Goal: Check status: Check status

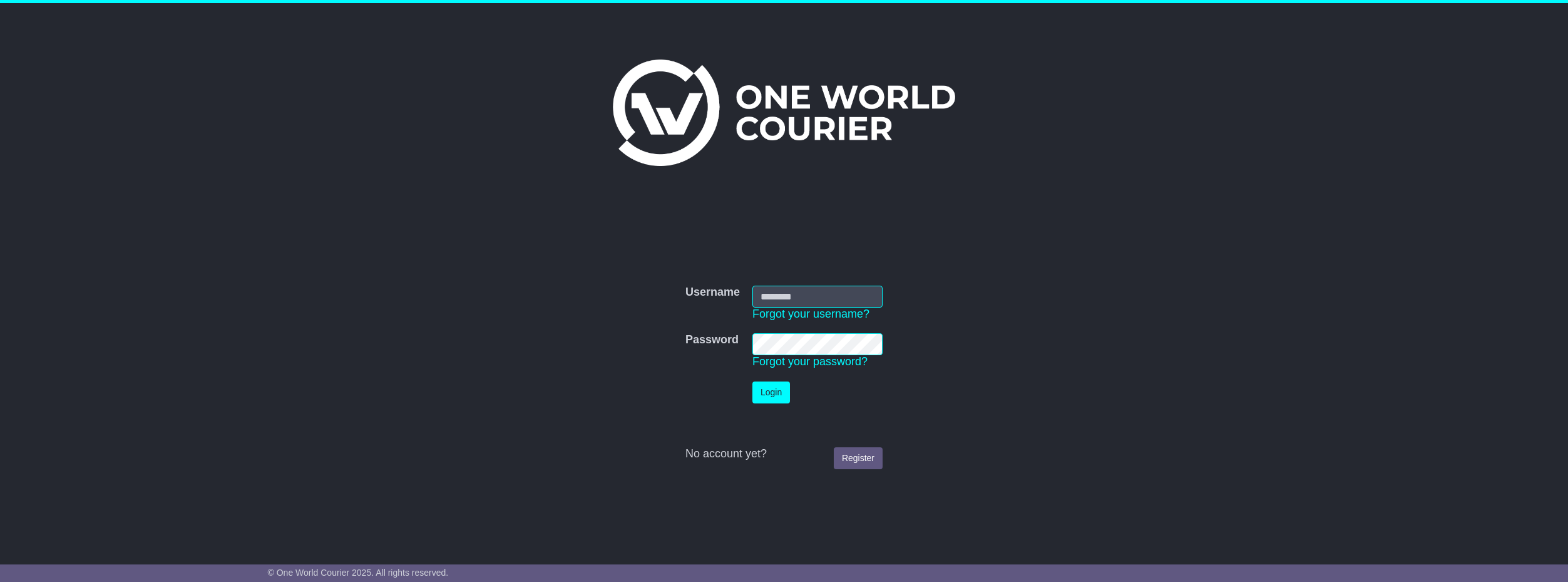
type input "*********"
click at [777, 395] on button "Login" at bounding box center [772, 392] width 37 height 22
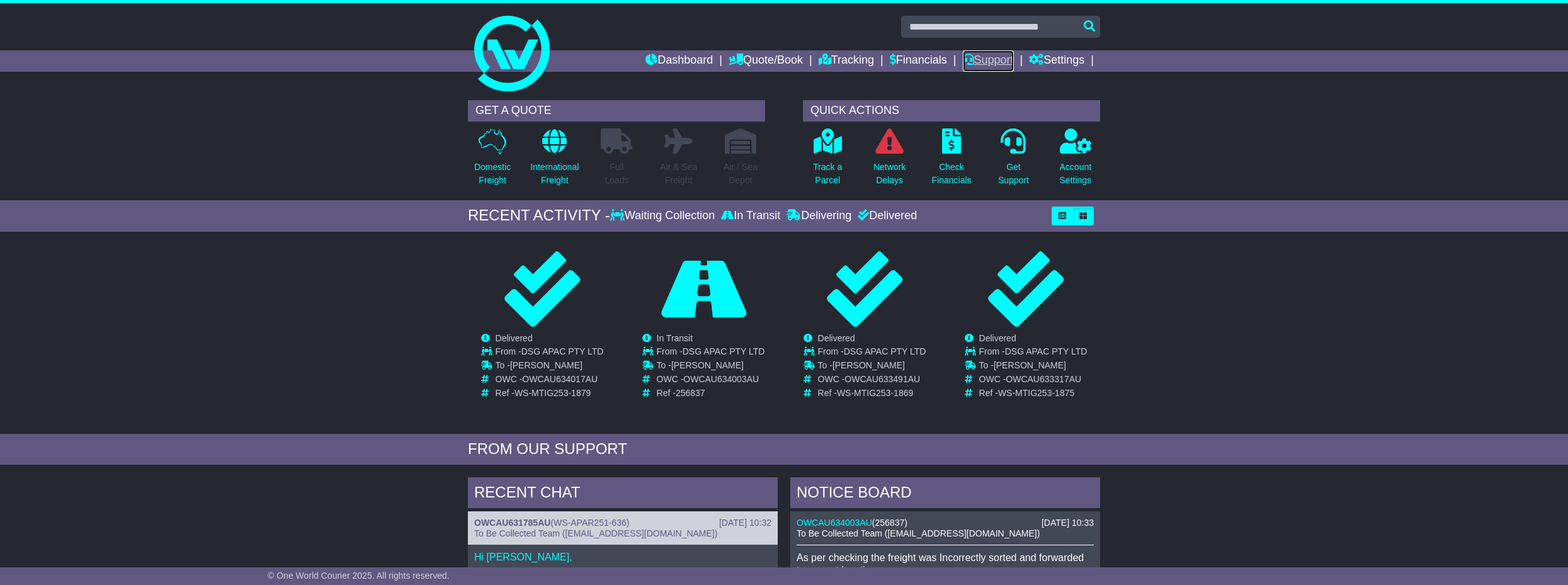
click at [991, 59] on link "Support" at bounding box center [989, 61] width 51 height 22
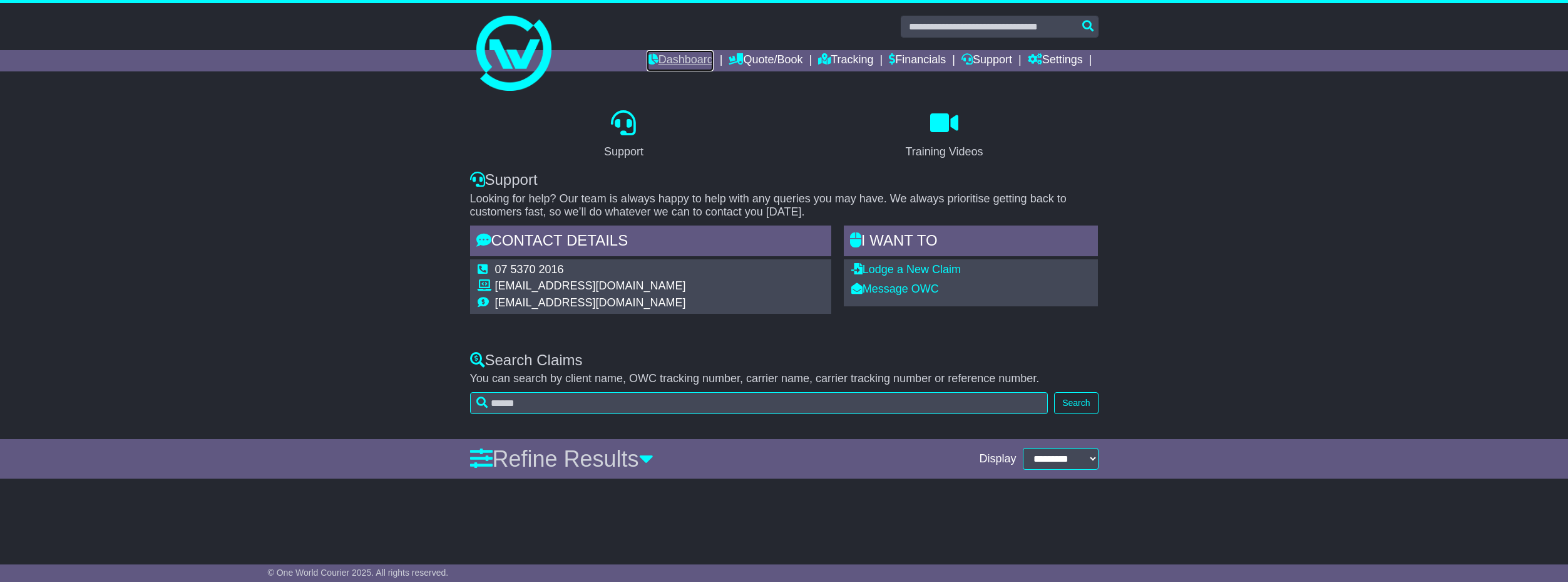
click at [675, 66] on link "Dashboard" at bounding box center [680, 61] width 67 height 22
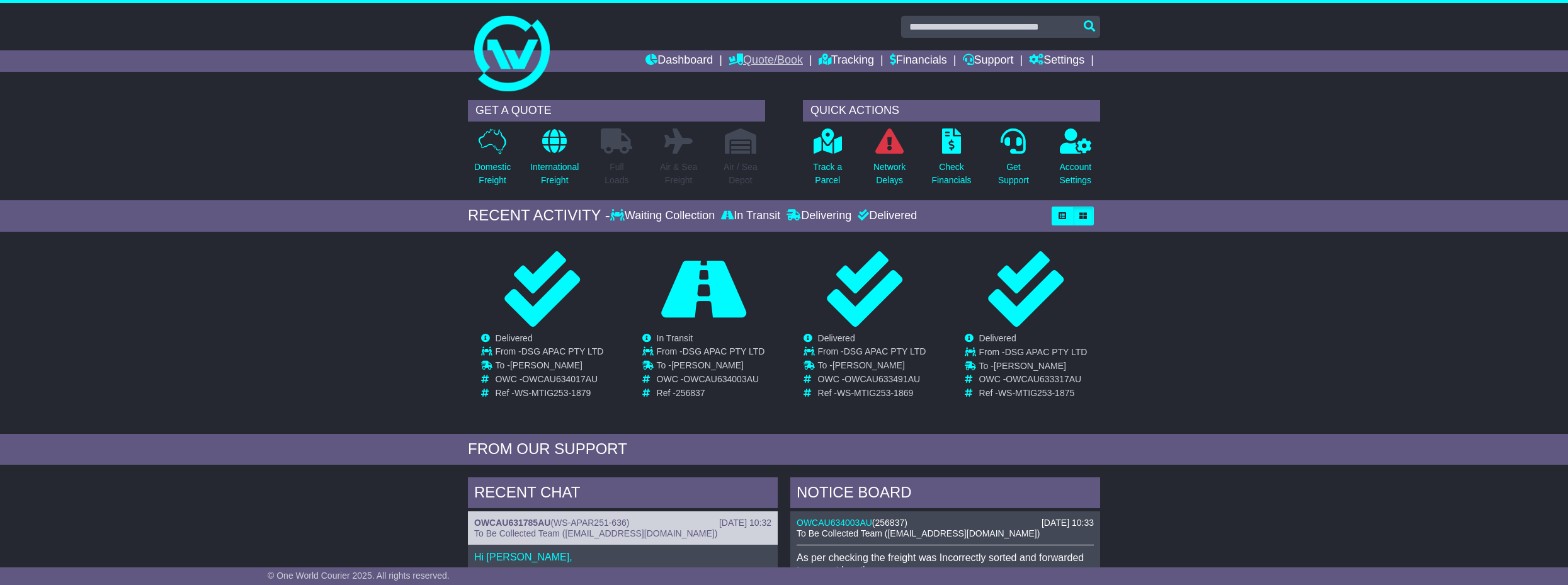
click at [766, 58] on link "Quote/Book" at bounding box center [765, 61] width 74 height 22
click at [676, 61] on link "Dashboard" at bounding box center [679, 61] width 67 height 22
click at [931, 61] on link "Financials" at bounding box center [919, 61] width 57 height 22
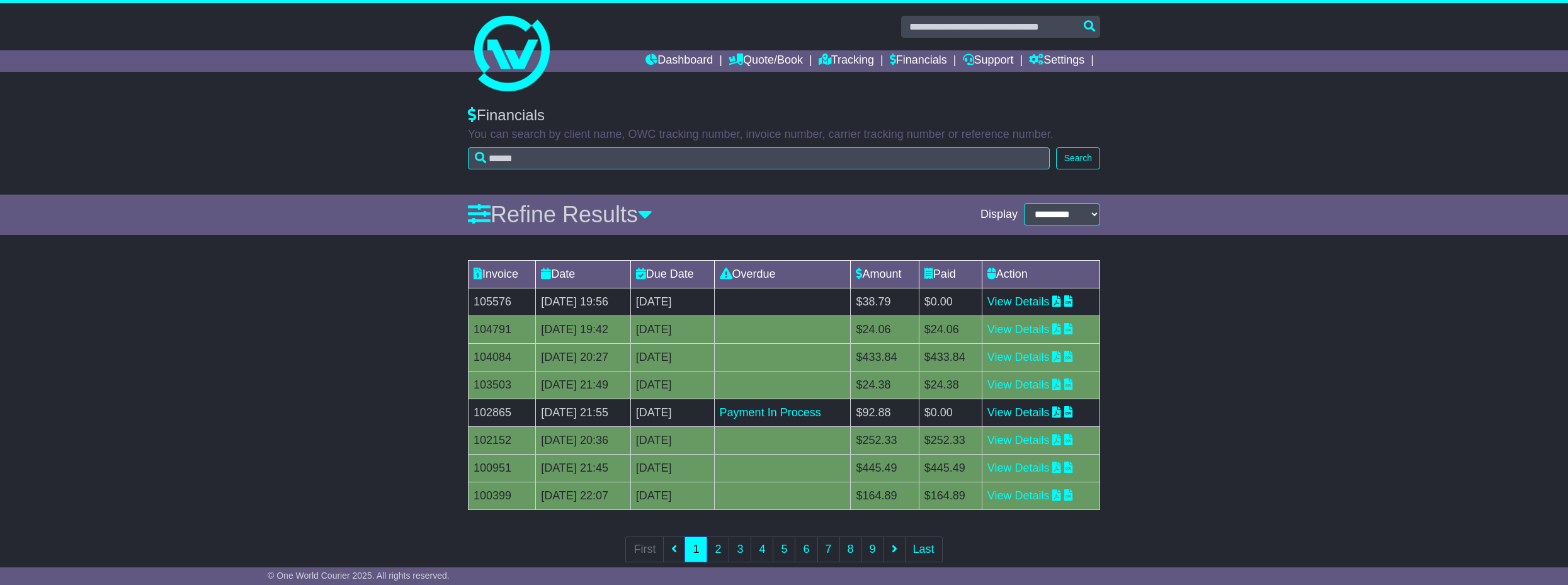
click at [1190, 357] on div "Invoice Date Due Date Overdue Amount Paid Action 105576 14 Aug 2025 19:56 [DATE…" at bounding box center [784, 419] width 1568 height 332
click at [1240, 360] on div "Invoice Date Due Date Overdue Amount Paid Action 105576 14 Aug 2025 19:56 21st …" at bounding box center [784, 419] width 1568 height 332
click at [1034, 16] on input "text" at bounding box center [1000, 27] width 199 height 22
paste input "**********"
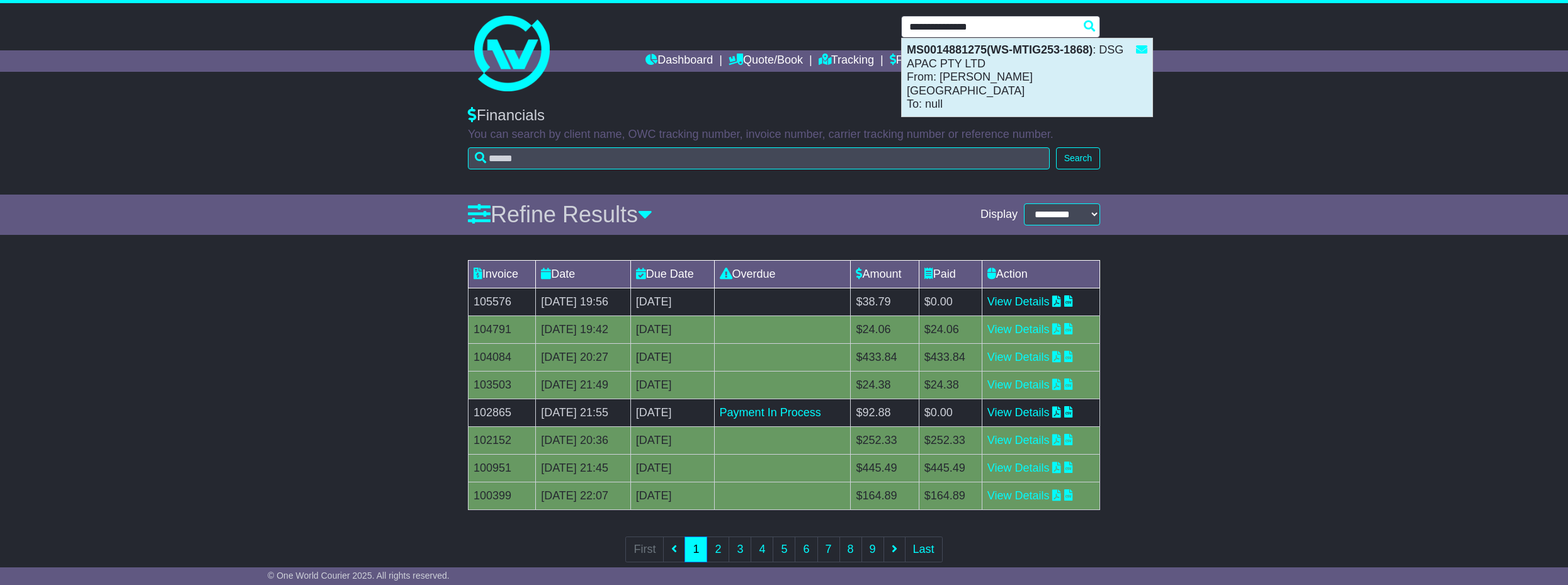
click at [1055, 65] on div "MS0014881275(WS-MTIG253-1868) : DSG APAC PTY LTD From: Jasmine Busabathorn-Rayf…" at bounding box center [1027, 77] width 250 height 78
type input "**********"
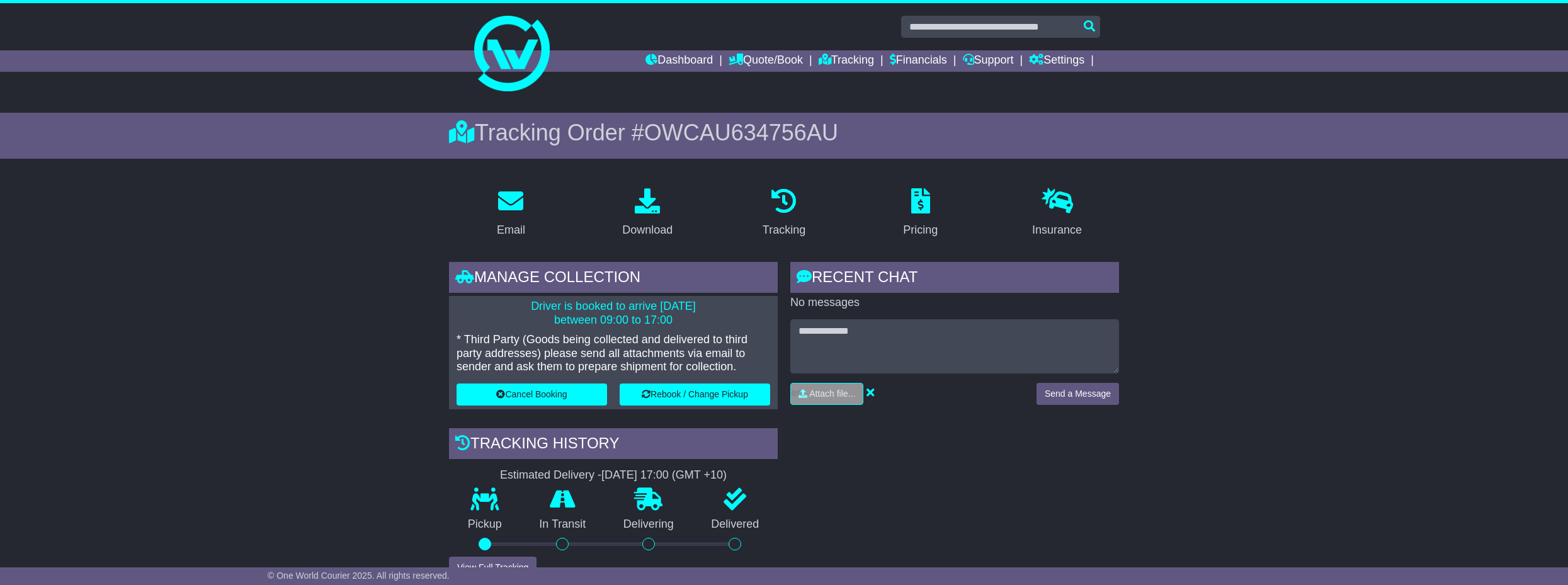
click at [707, 132] on span "OWCAU634756AU" at bounding box center [741, 133] width 194 height 26
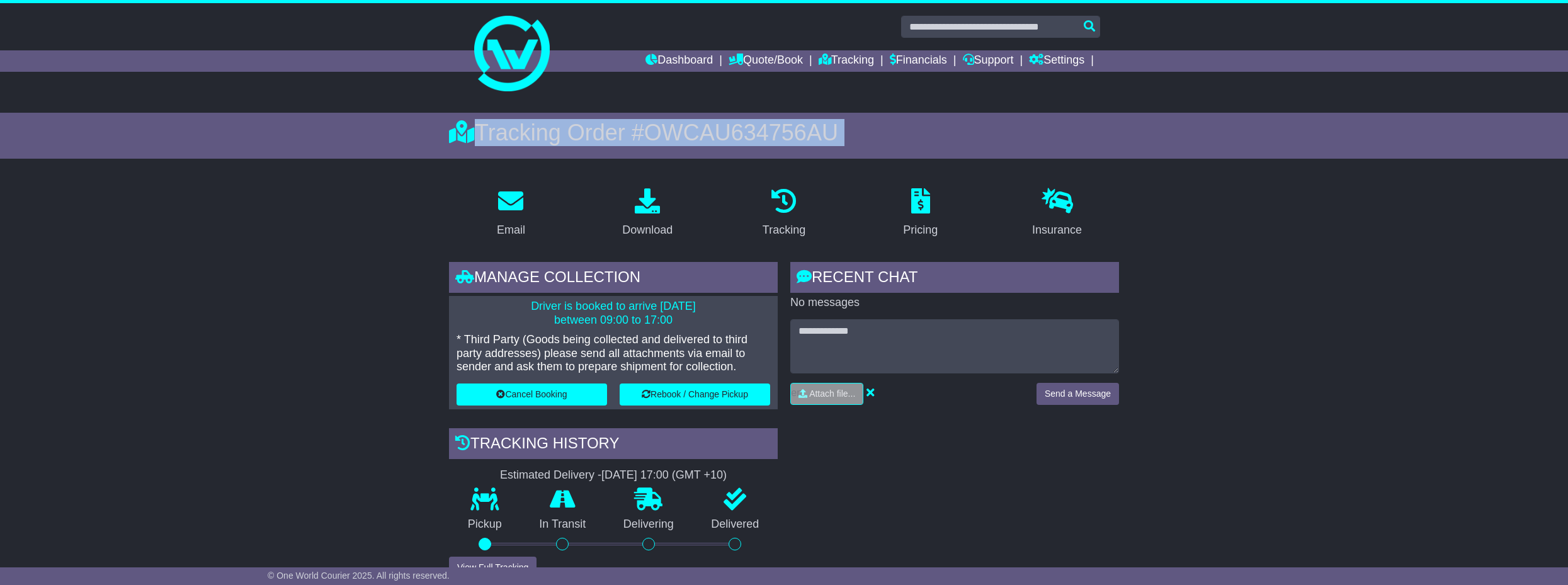
click at [707, 132] on span "OWCAU634756AU" at bounding box center [741, 133] width 194 height 26
drag, startPoint x: 707, startPoint y: 132, endPoint x: 640, endPoint y: 128, distance: 67.1
click at [641, 128] on div "Tracking Order # OWCAU634756AU" at bounding box center [784, 132] width 670 height 27
click at [637, 131] on div "Tracking Order # OWCAU634756AU" at bounding box center [784, 132] width 670 height 27
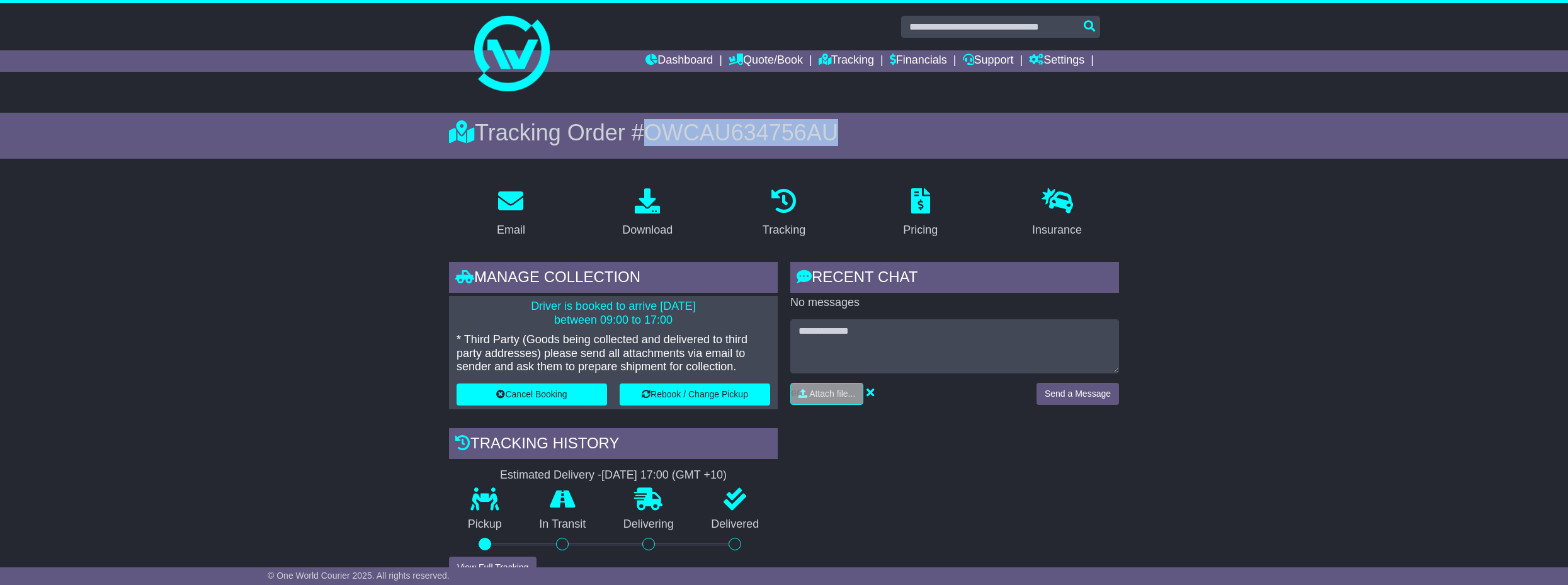
drag, startPoint x: 636, startPoint y: 131, endPoint x: 829, endPoint y: 140, distance: 193.2
click at [829, 140] on div "Tracking Order # OWCAU634756AU" at bounding box center [784, 132] width 670 height 27
copy div "# OWCAU634756AU"
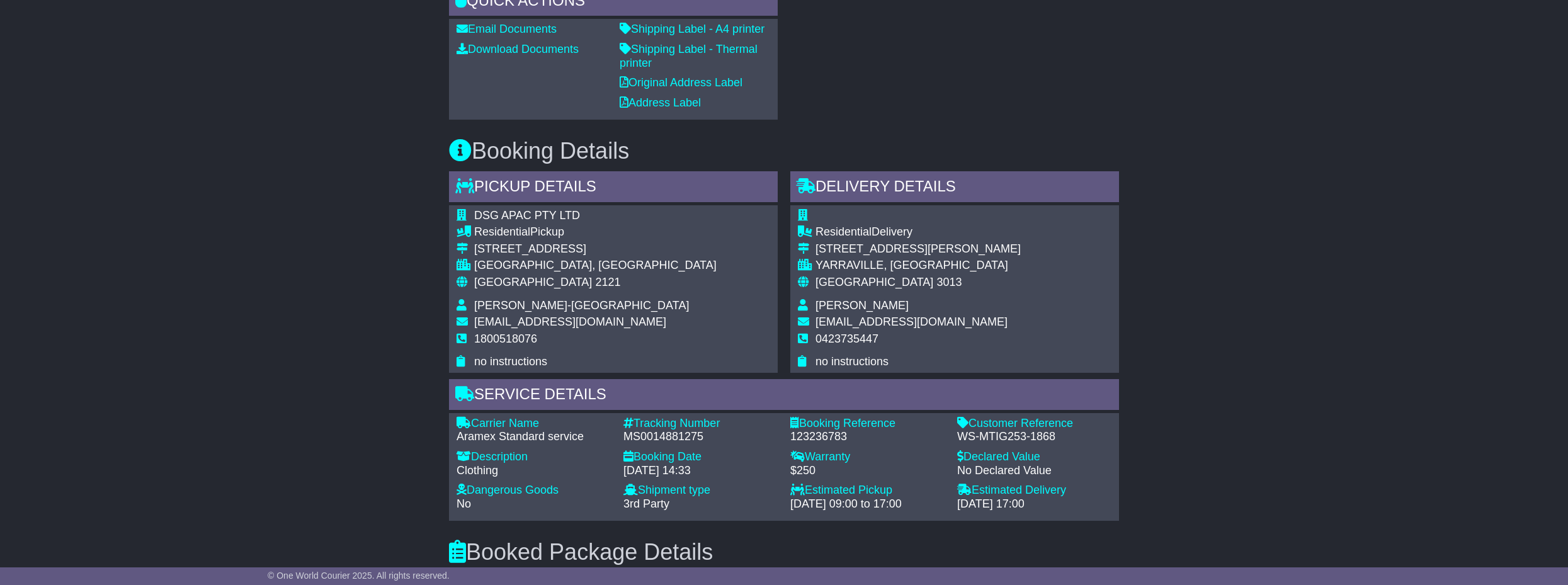
scroll to position [396, 0]
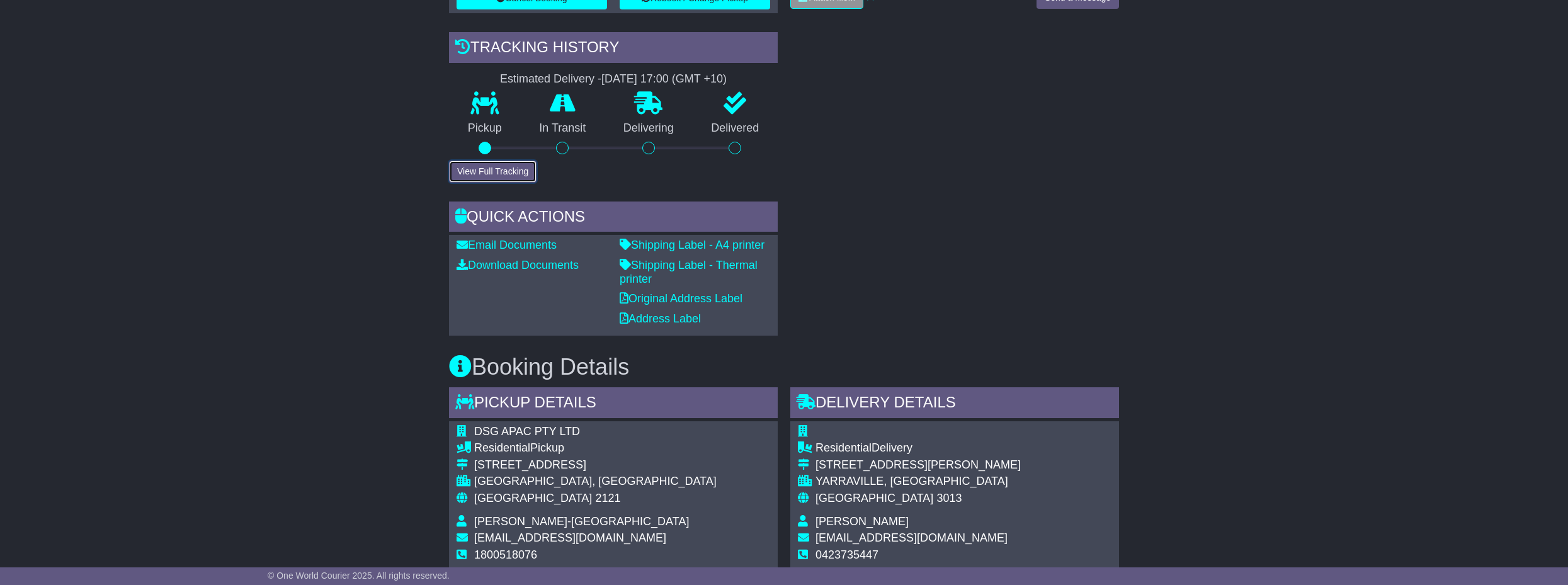
click at [498, 160] on button "View Full Tracking" at bounding box center [493, 171] width 87 height 22
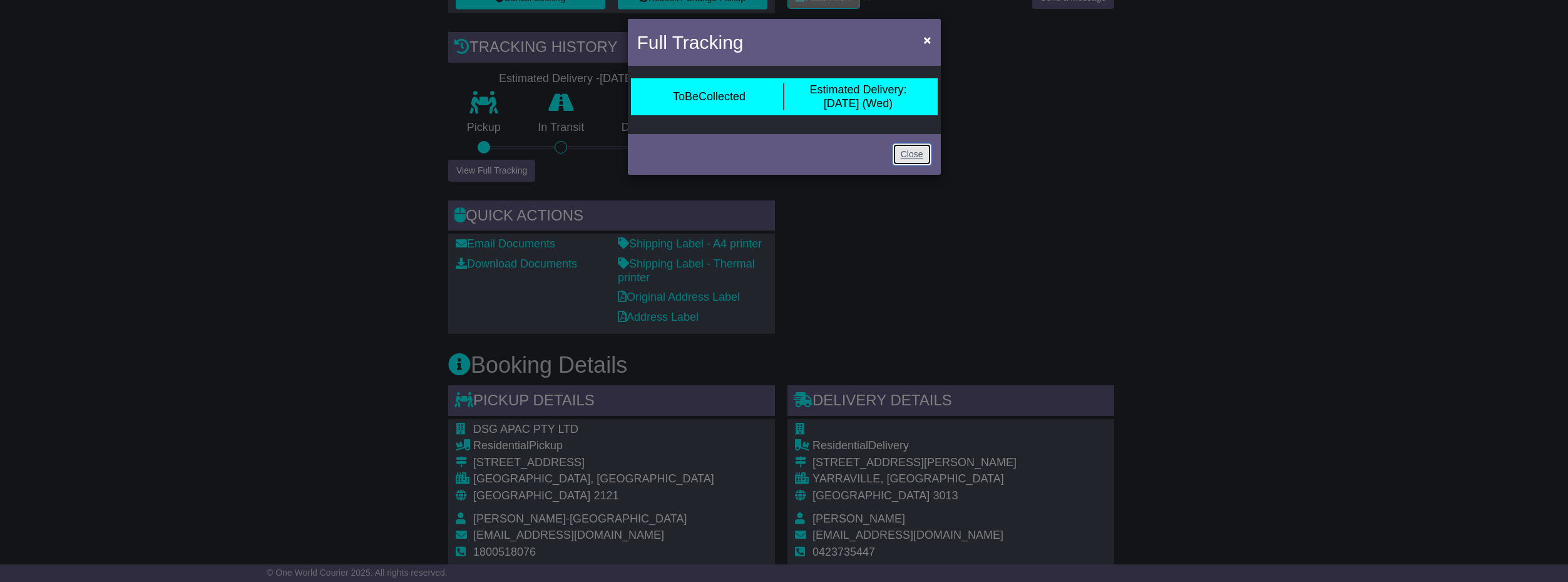
click at [914, 152] on link "Close" at bounding box center [911, 155] width 38 height 22
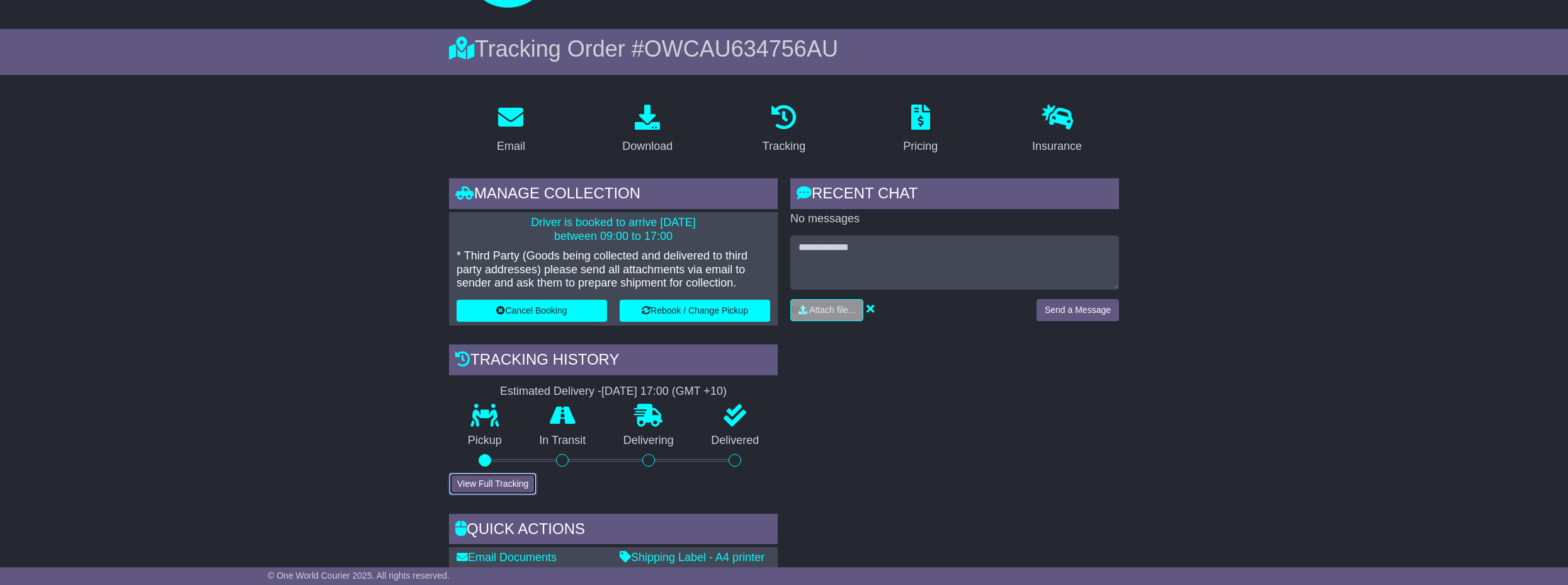
scroll to position [81, 0]
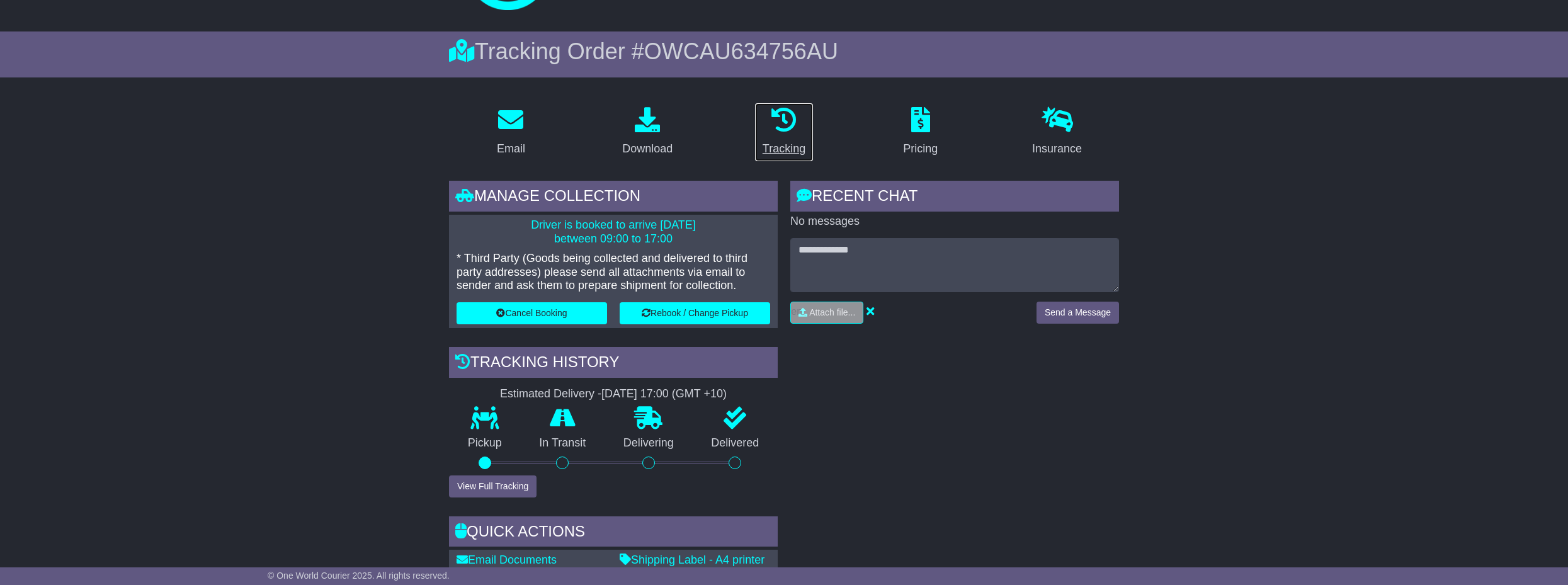
click at [766, 123] on p at bounding box center [783, 120] width 43 height 27
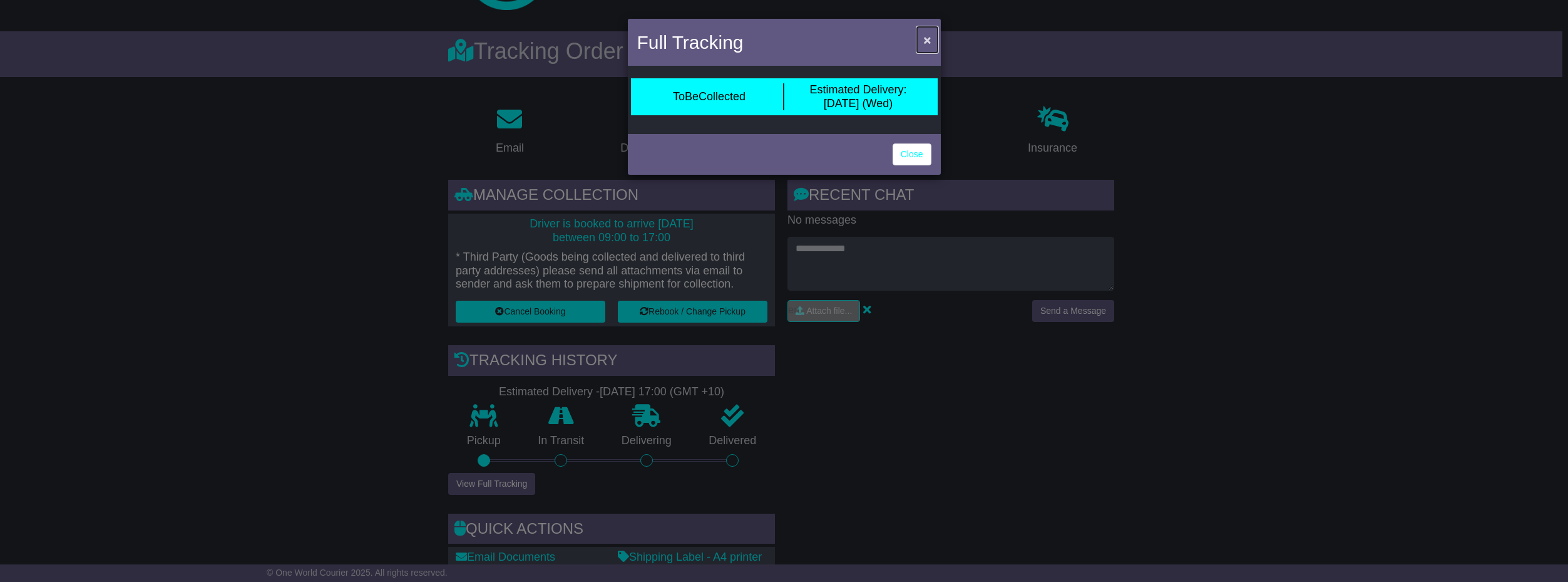
click at [928, 37] on span "×" at bounding box center [927, 39] width 8 height 15
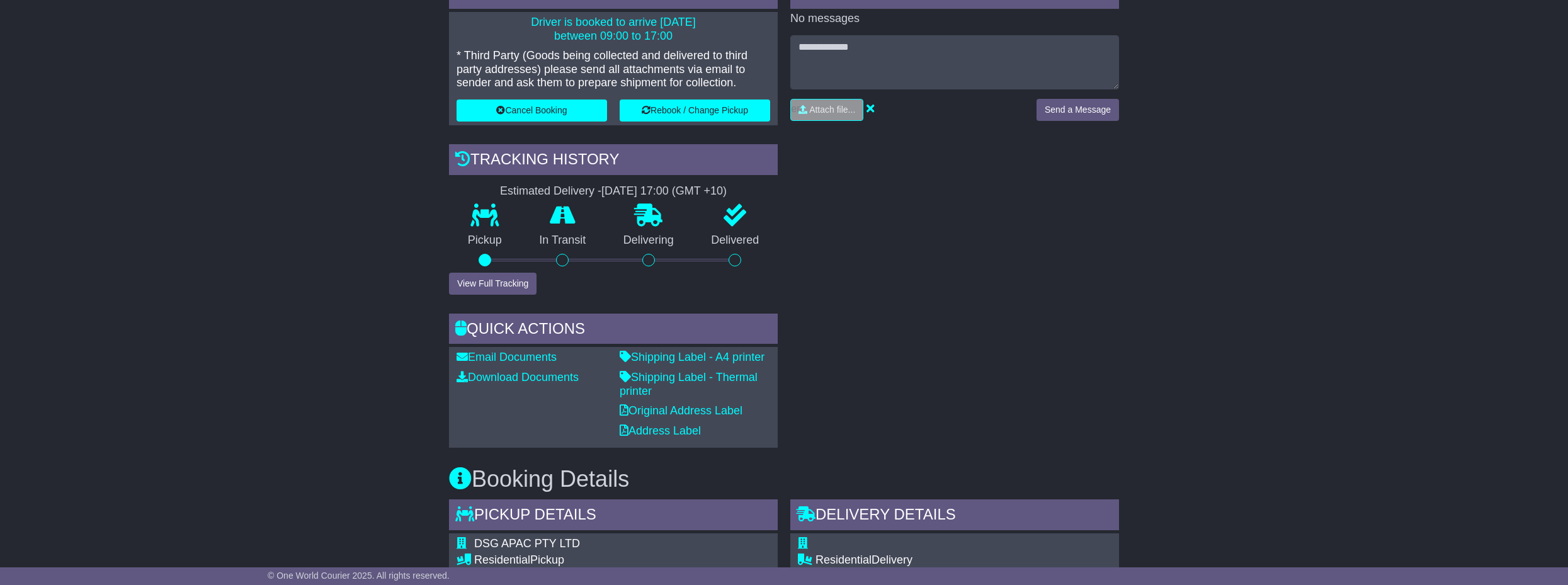
scroll to position [0, 0]
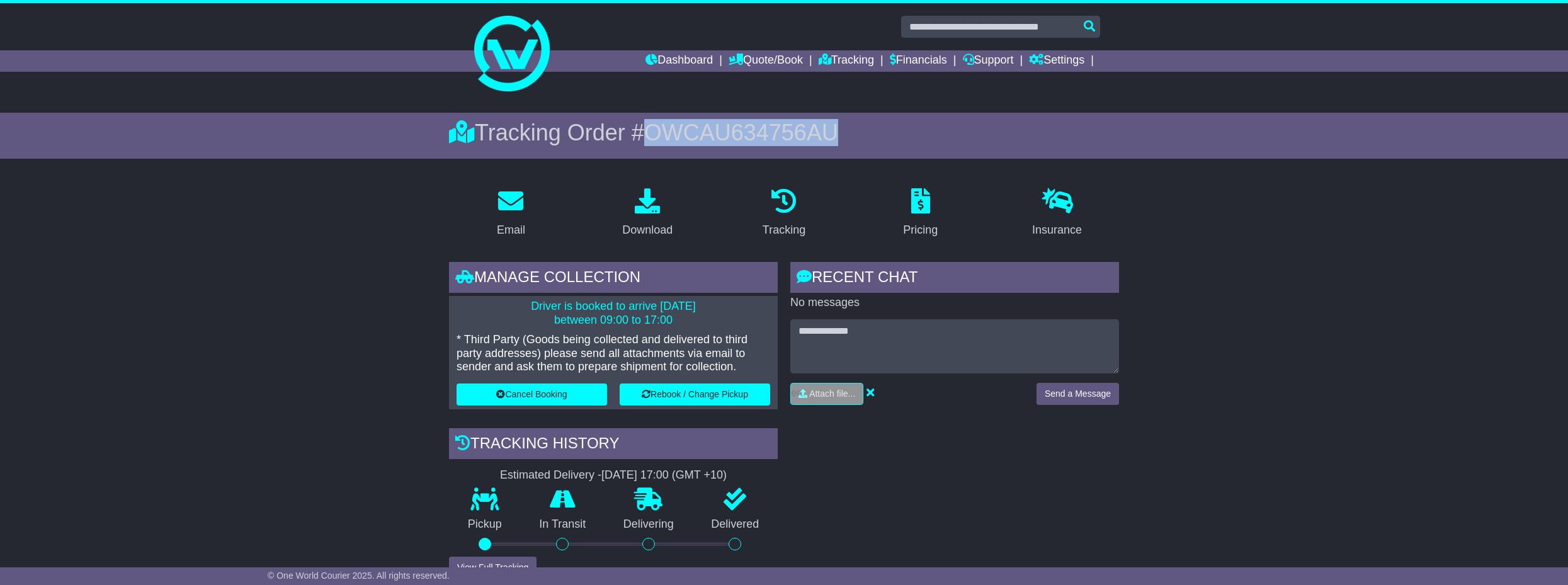
drag, startPoint x: 635, startPoint y: 136, endPoint x: 827, endPoint y: 140, distance: 192.0
click at [827, 140] on div "Tracking Order # OWCAU634756AU" at bounding box center [784, 132] width 670 height 27
copy div "# OWCAU634756AU"
click at [841, 58] on link "Tracking" at bounding box center [846, 61] width 55 height 22
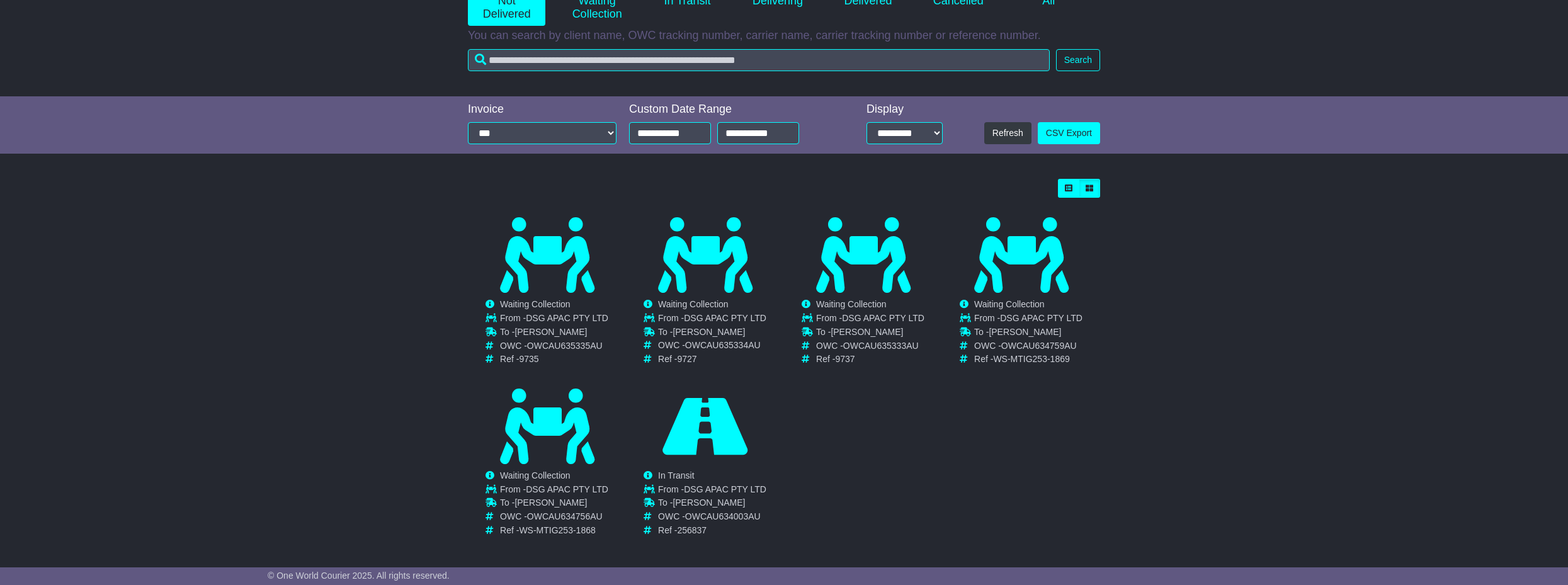
scroll to position [198, 0]
